Goal: Task Accomplishment & Management: Use online tool/utility

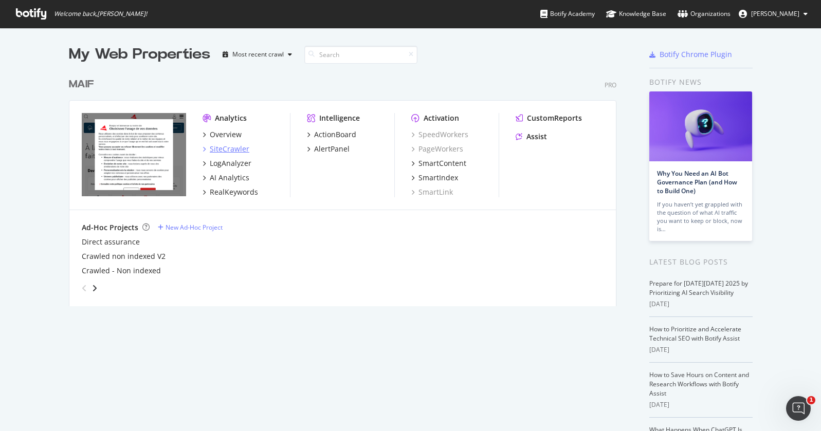
click at [230, 150] on div "SiteCrawler" at bounding box center [230, 149] width 40 height 10
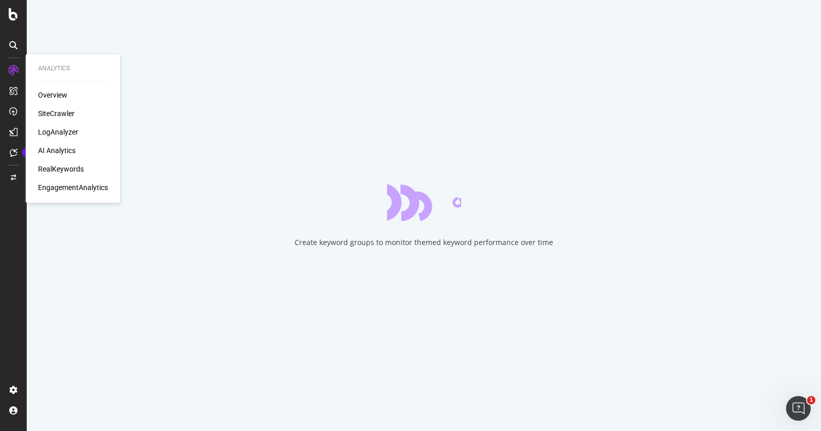
click at [58, 114] on div "SiteCrawler" at bounding box center [56, 113] width 36 height 10
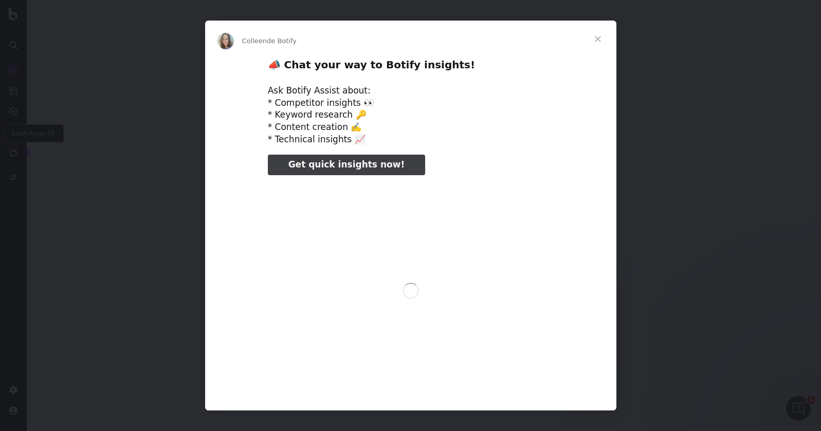
click at [596, 38] on span "Fermer" at bounding box center [597, 39] width 37 height 37
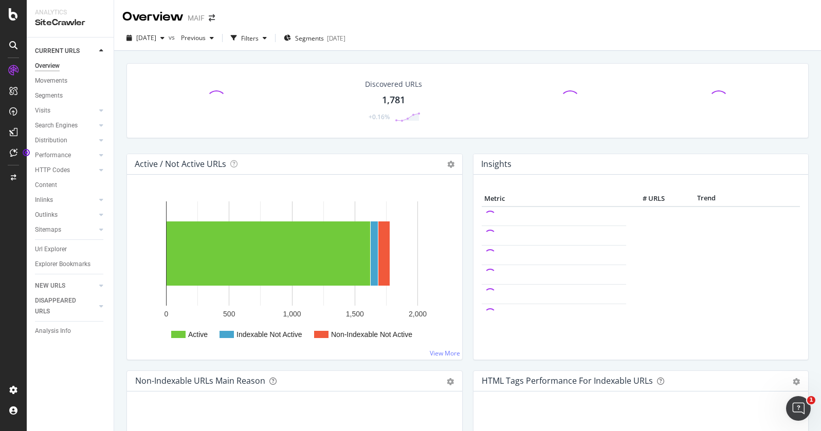
click at [51, 240] on div "Overview Movements Segments Visits Analysis Orphan URLs Search Engines Top Char…" at bounding box center [74, 169] width 79 height 220
click at [53, 248] on div "Url Explorer" at bounding box center [51, 249] width 32 height 11
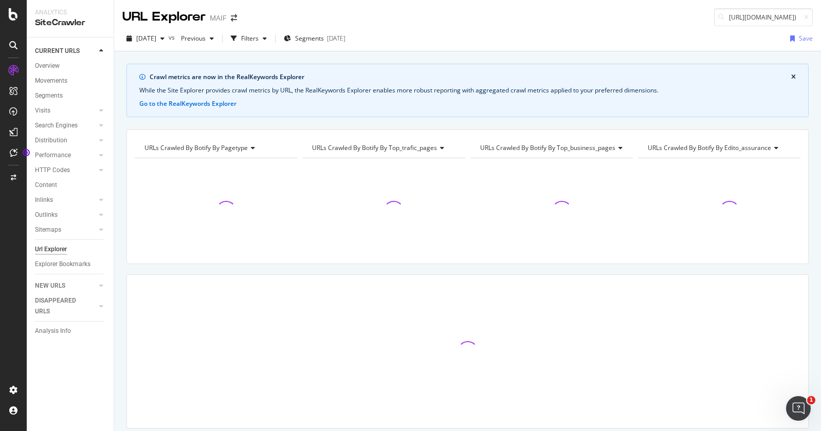
scroll to position [0, 158]
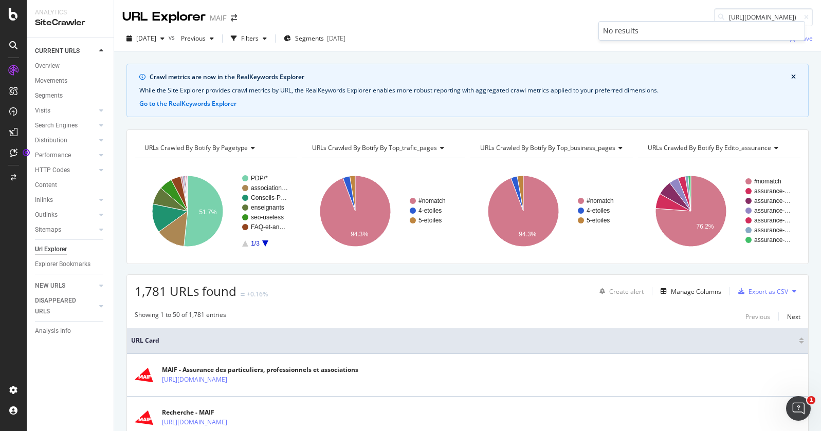
type input "[URL][DOMAIN_NAME])"
